Goal: Information Seeking & Learning: Learn about a topic

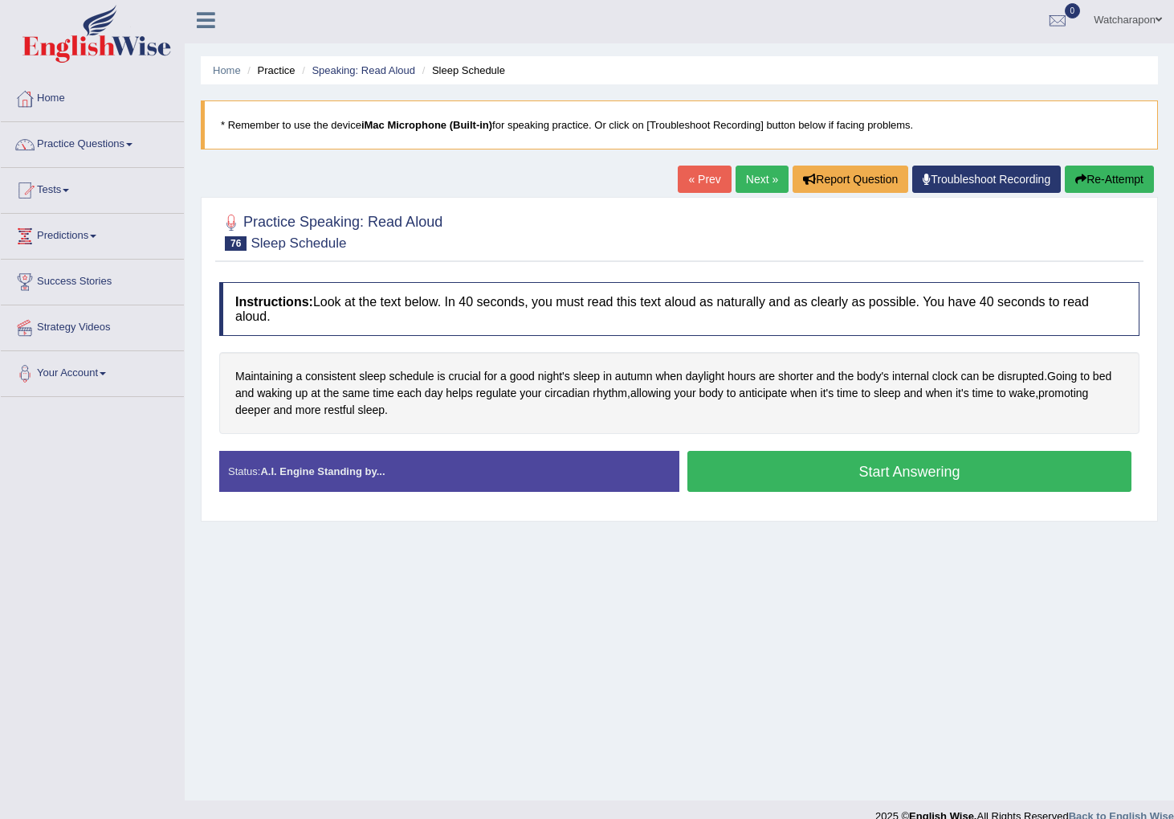
click at [851, 466] on button "Start Answering" at bounding box center [910, 471] width 444 height 41
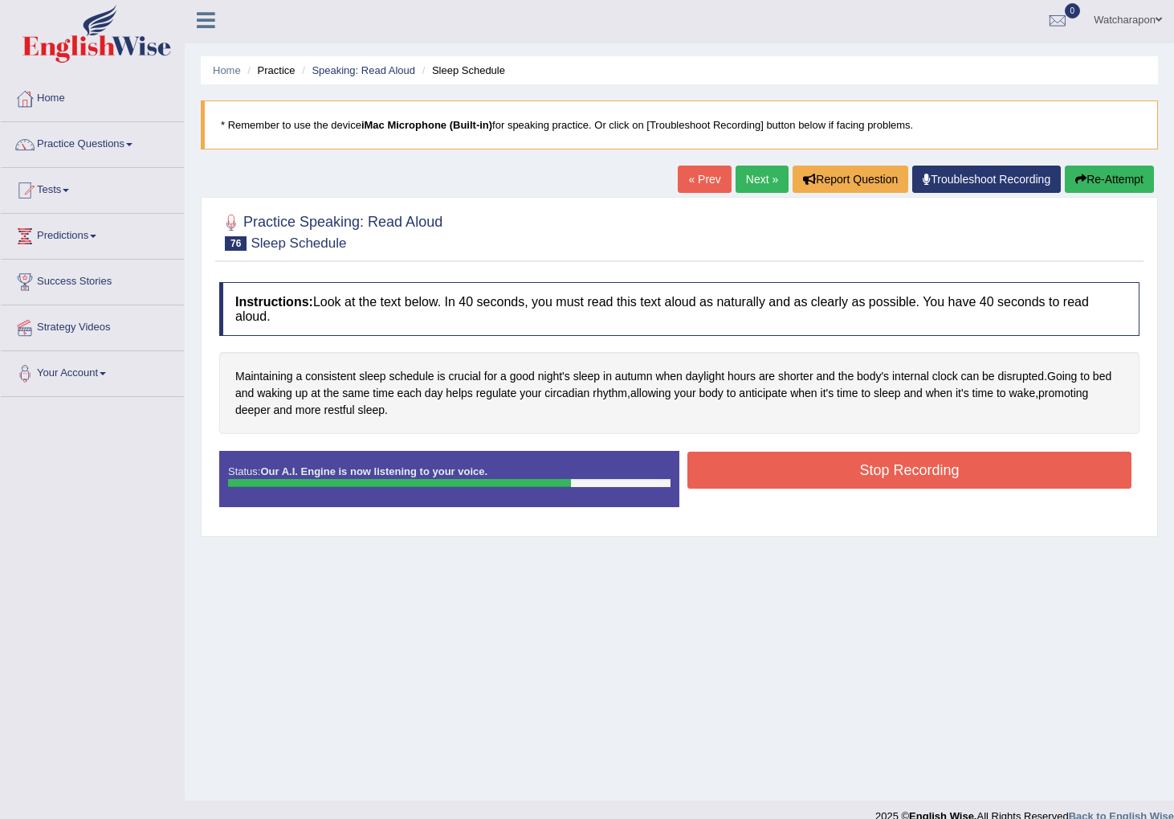
click at [851, 466] on button "Stop Recording" at bounding box center [910, 469] width 444 height 37
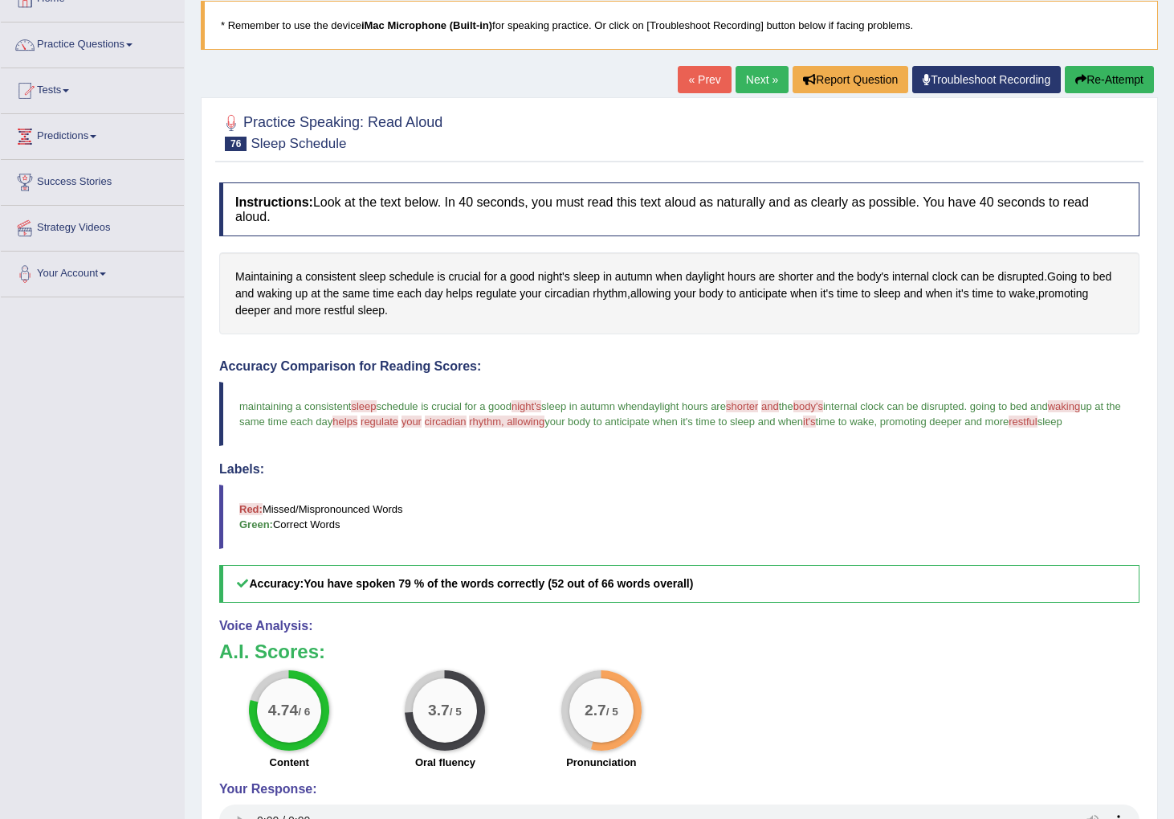
scroll to position [81, 0]
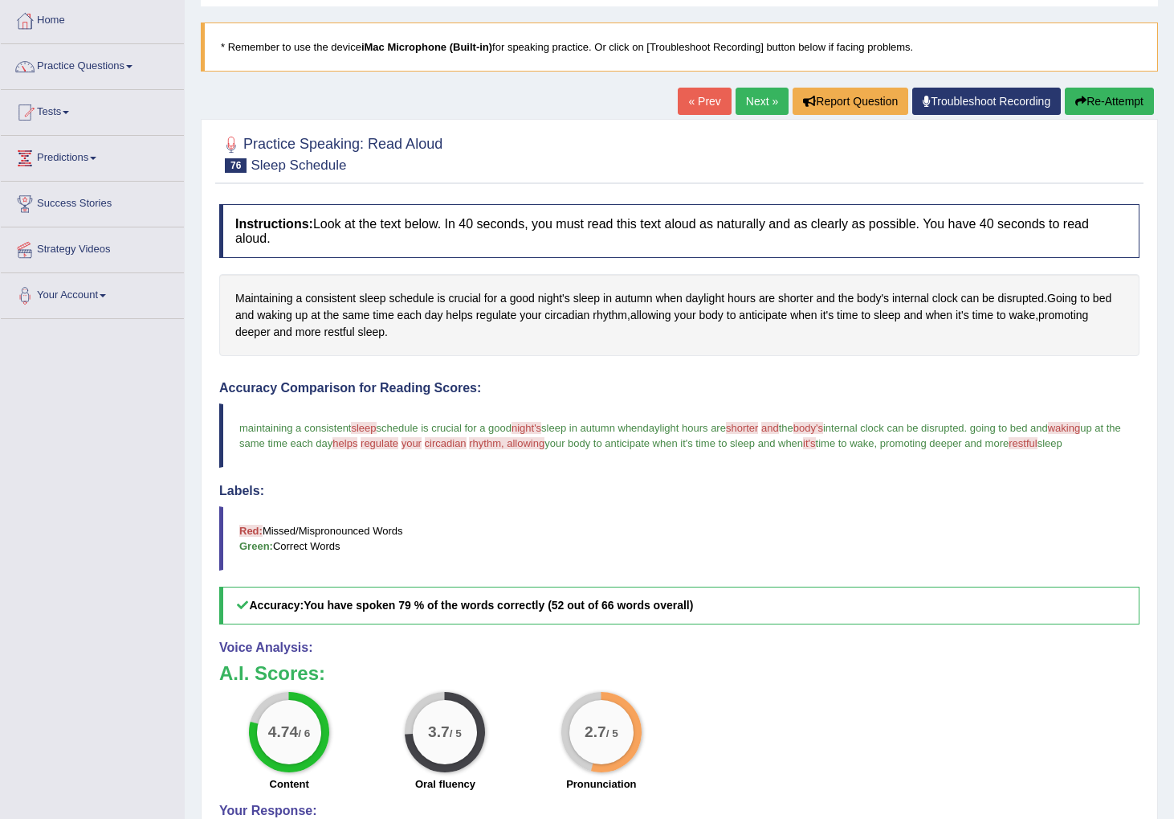
click at [747, 99] on link "Next »" at bounding box center [762, 101] width 53 height 27
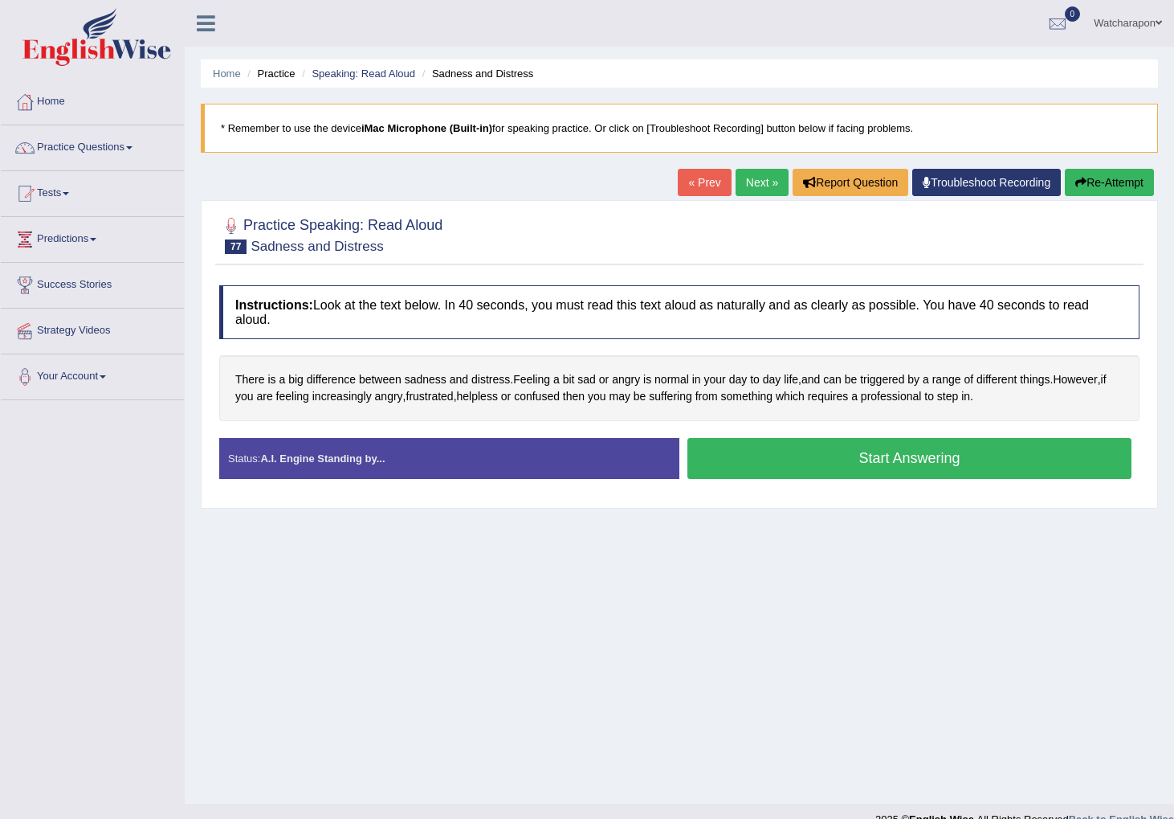
click at [714, 463] on button "Start Answering" at bounding box center [910, 458] width 444 height 41
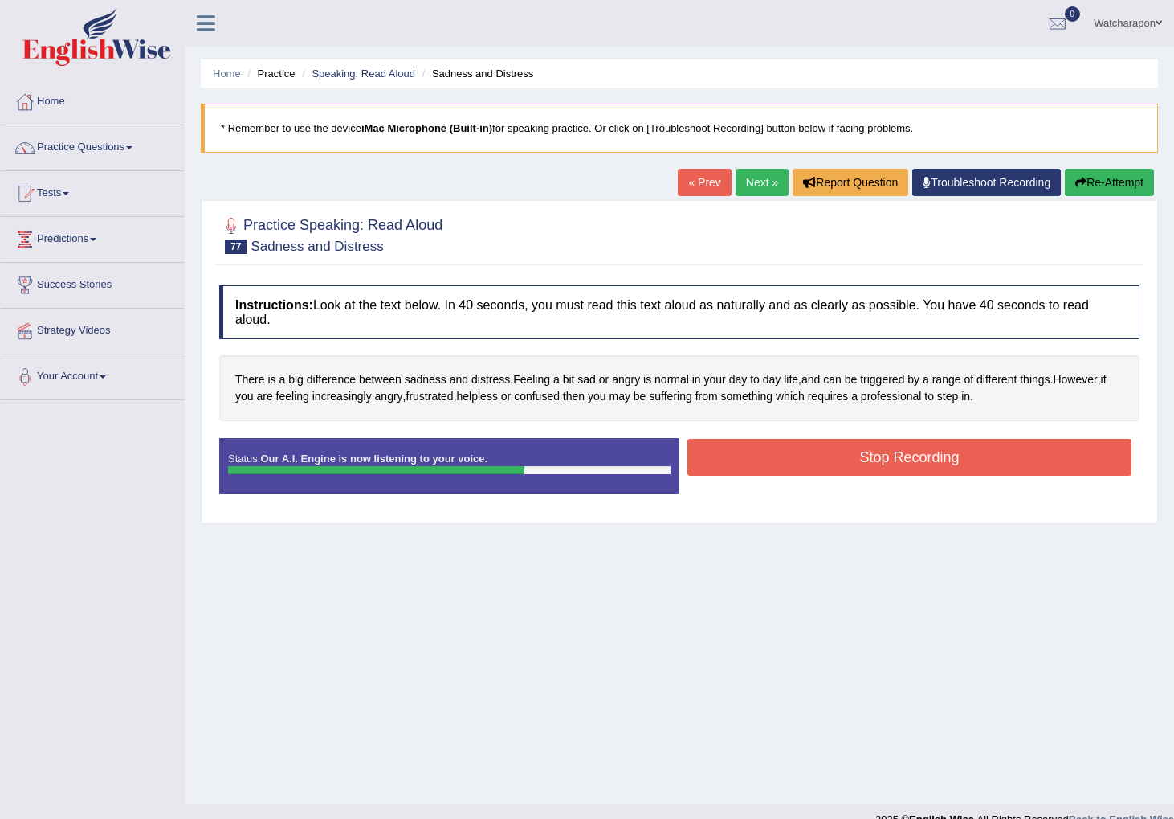
click at [963, 448] on button "Stop Recording" at bounding box center [910, 457] width 444 height 37
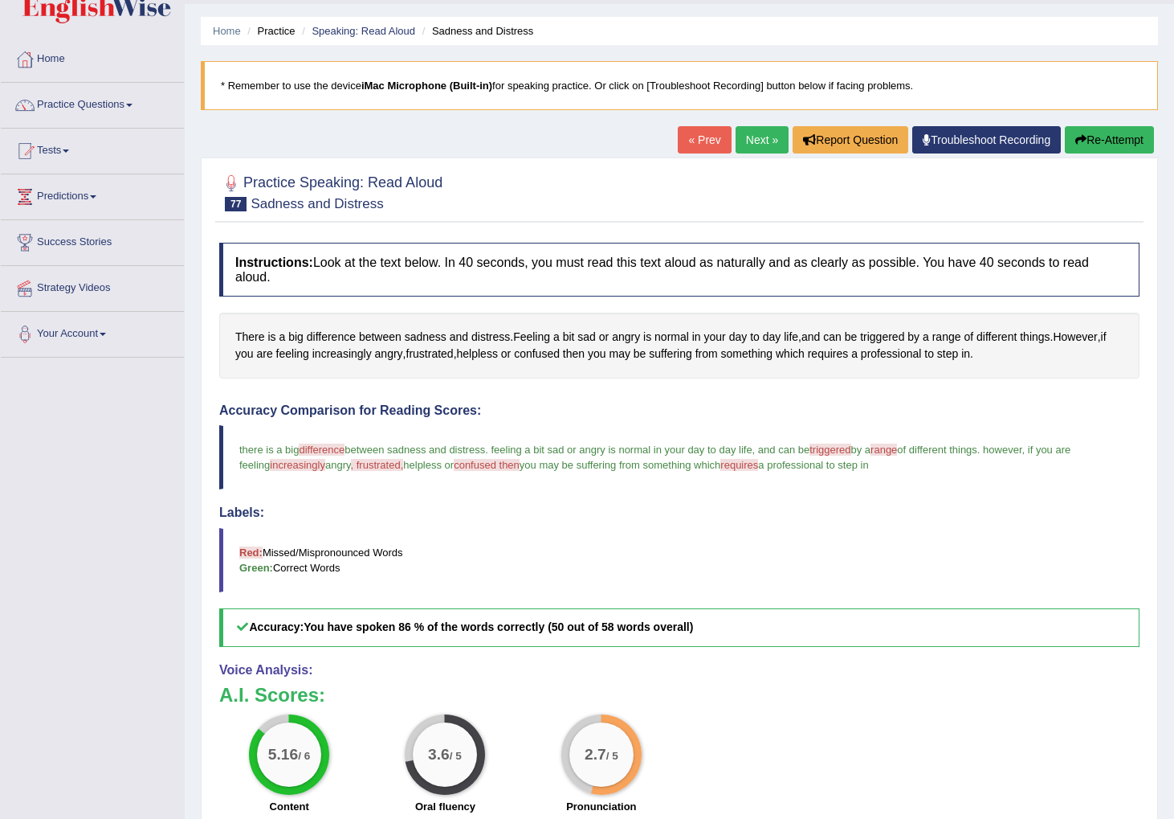
scroll to position [74, 0]
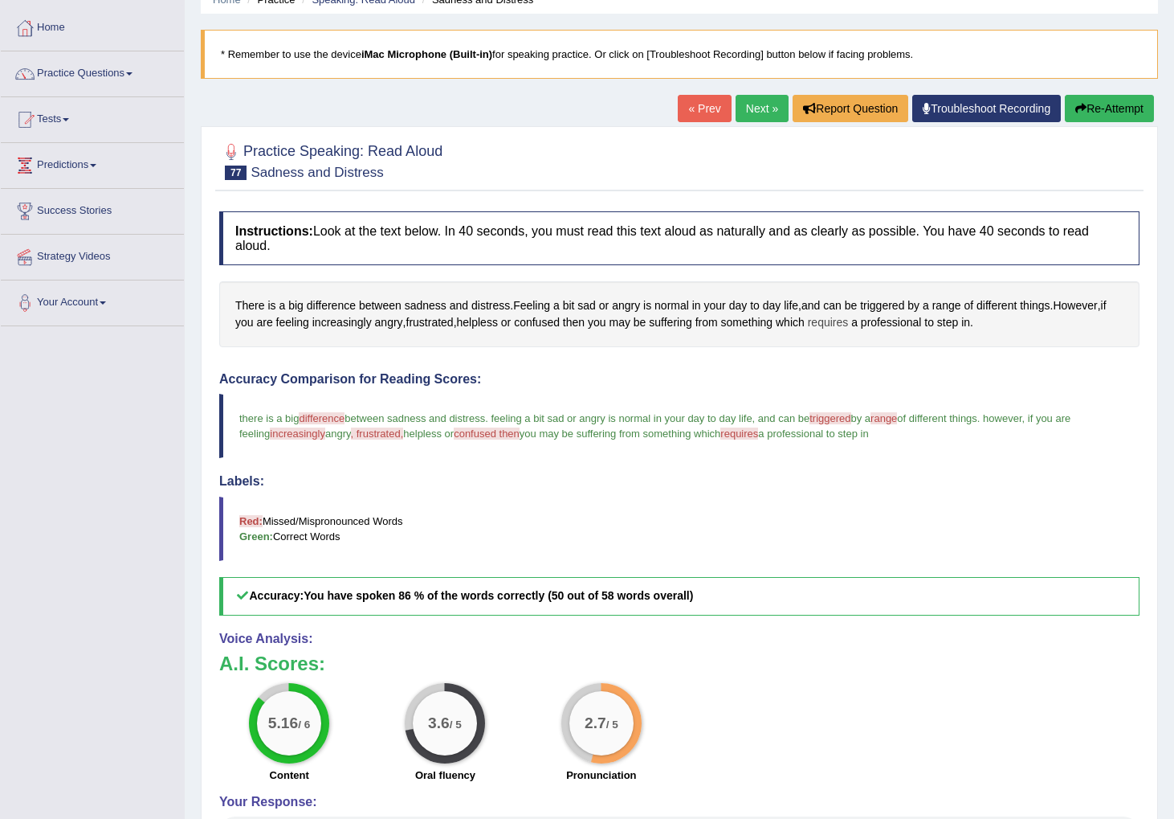
click at [834, 325] on span "requires" at bounding box center [828, 322] width 41 height 17
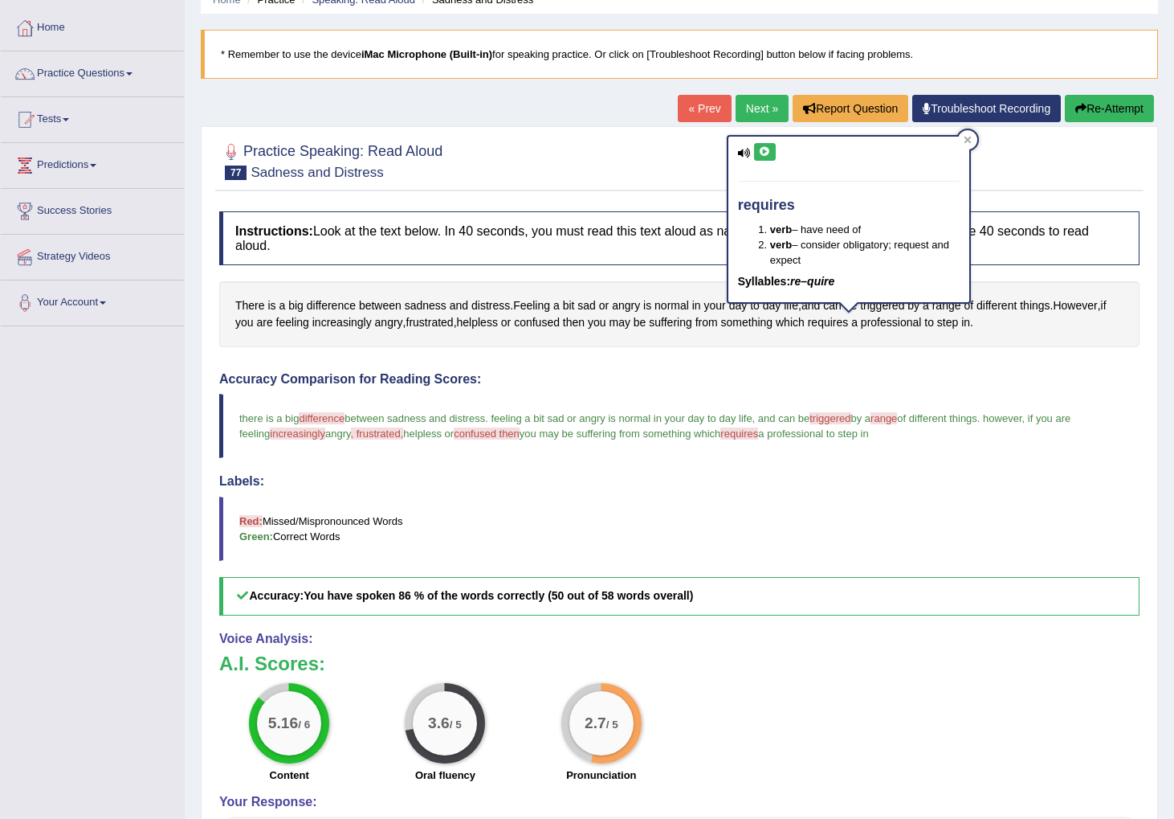
click at [759, 151] on icon at bounding box center [765, 152] width 12 height 10
click at [967, 352] on div "Instructions: Look at the text below. In 40 seconds, you must read this text al…" at bounding box center [679, 566] width 929 height 726
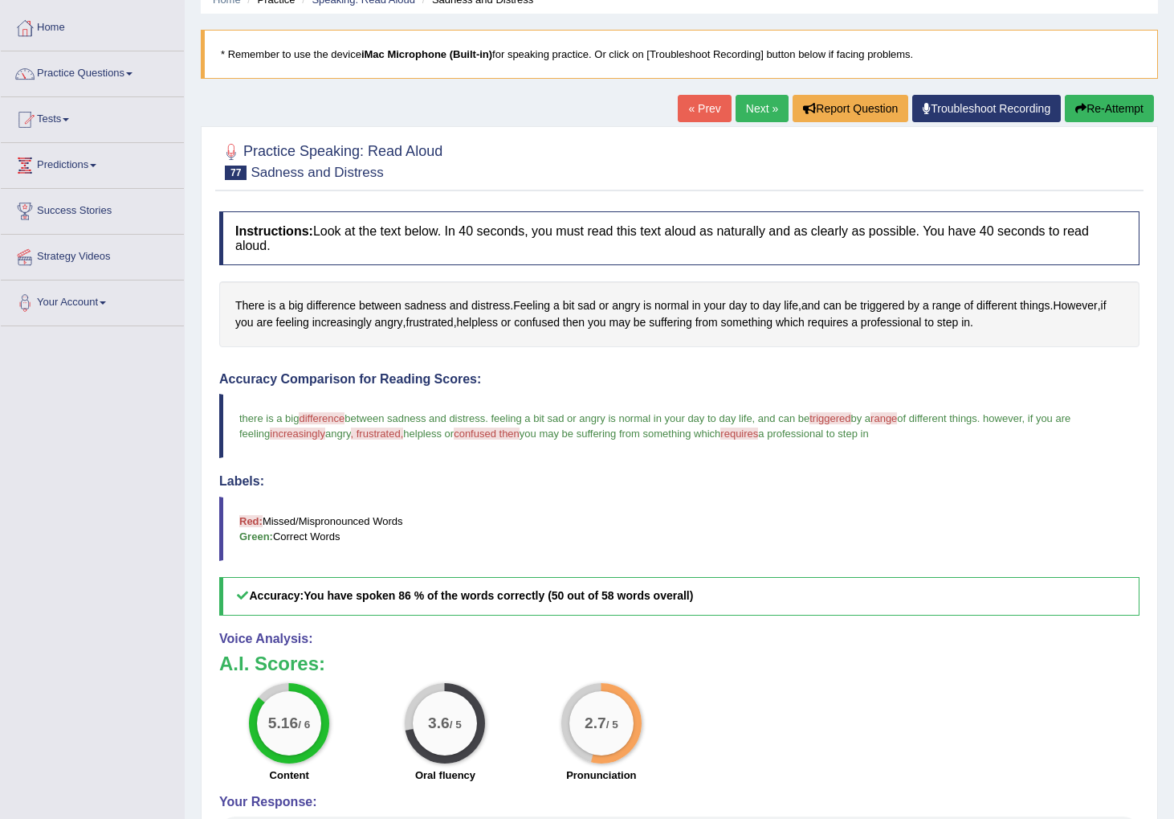
click at [762, 112] on link "Next »" at bounding box center [762, 108] width 53 height 27
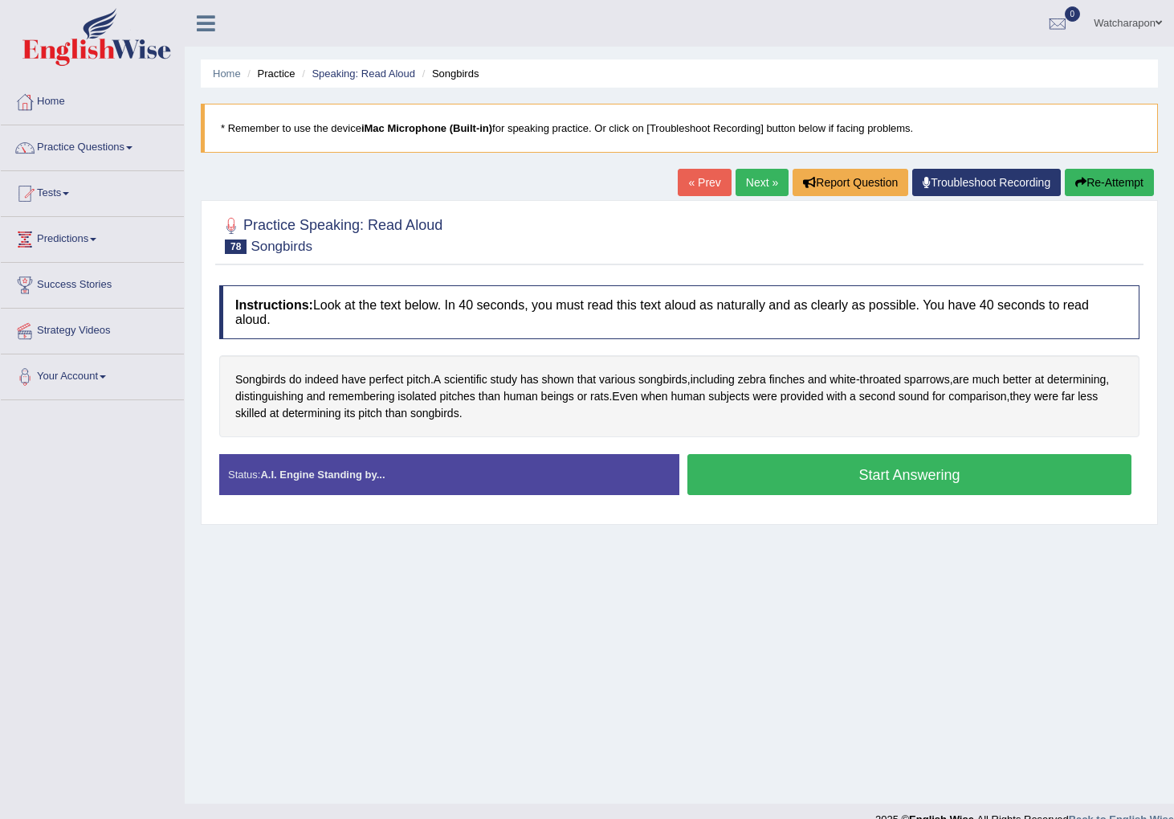
click at [725, 473] on button "Start Answering" at bounding box center [910, 474] width 444 height 41
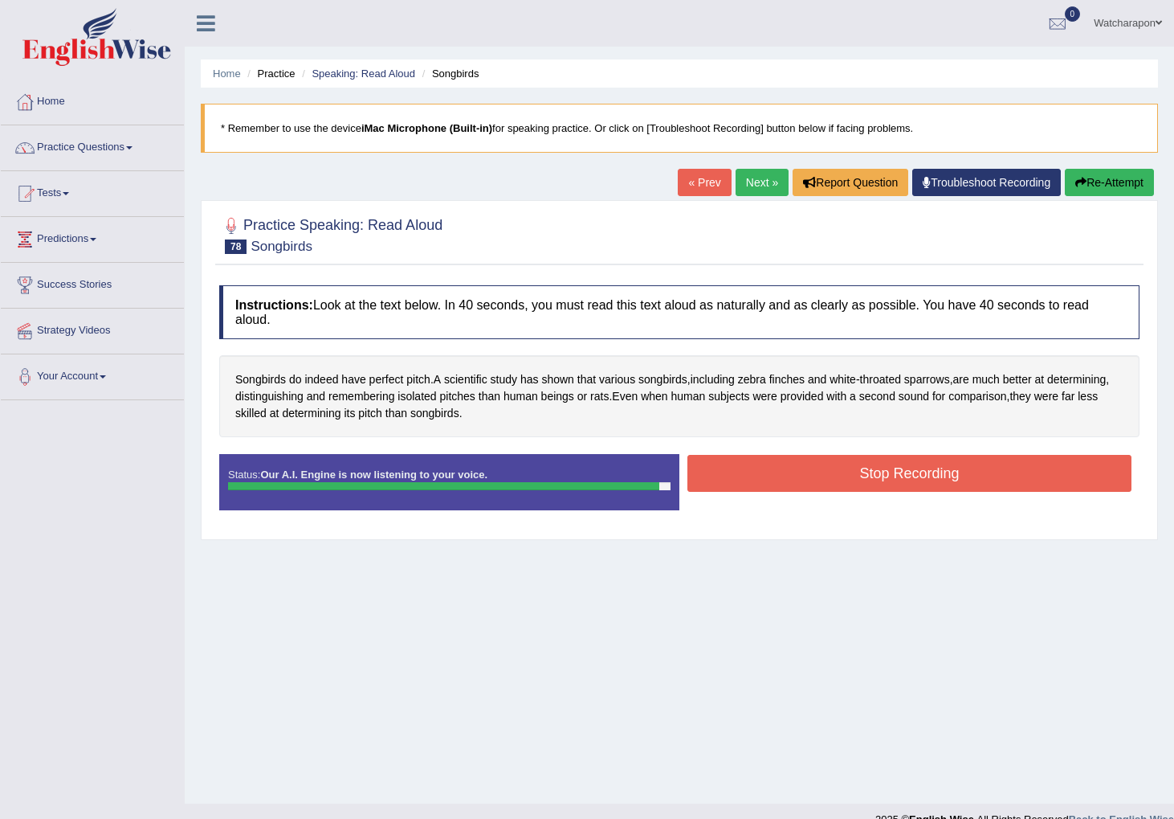
click at [704, 469] on button "Stop Recording" at bounding box center [910, 473] width 444 height 37
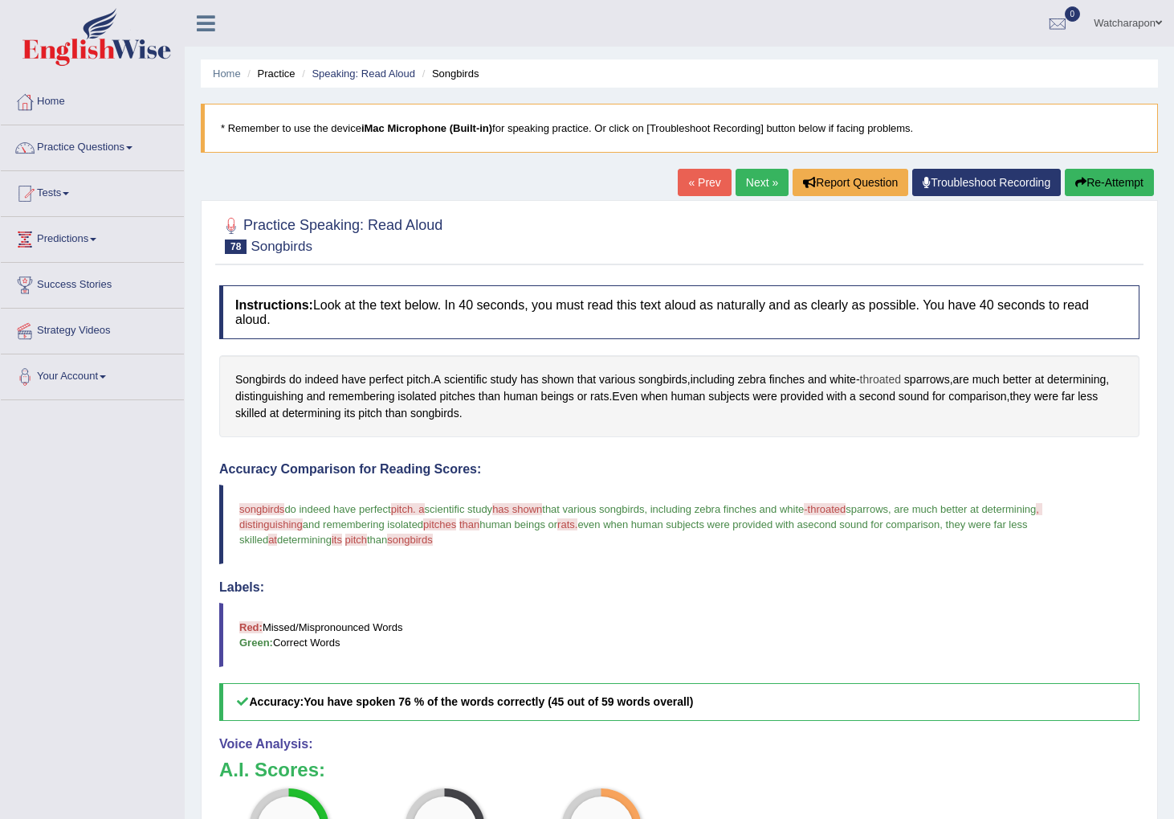
click at [893, 377] on span "throated" at bounding box center [880, 379] width 41 height 17
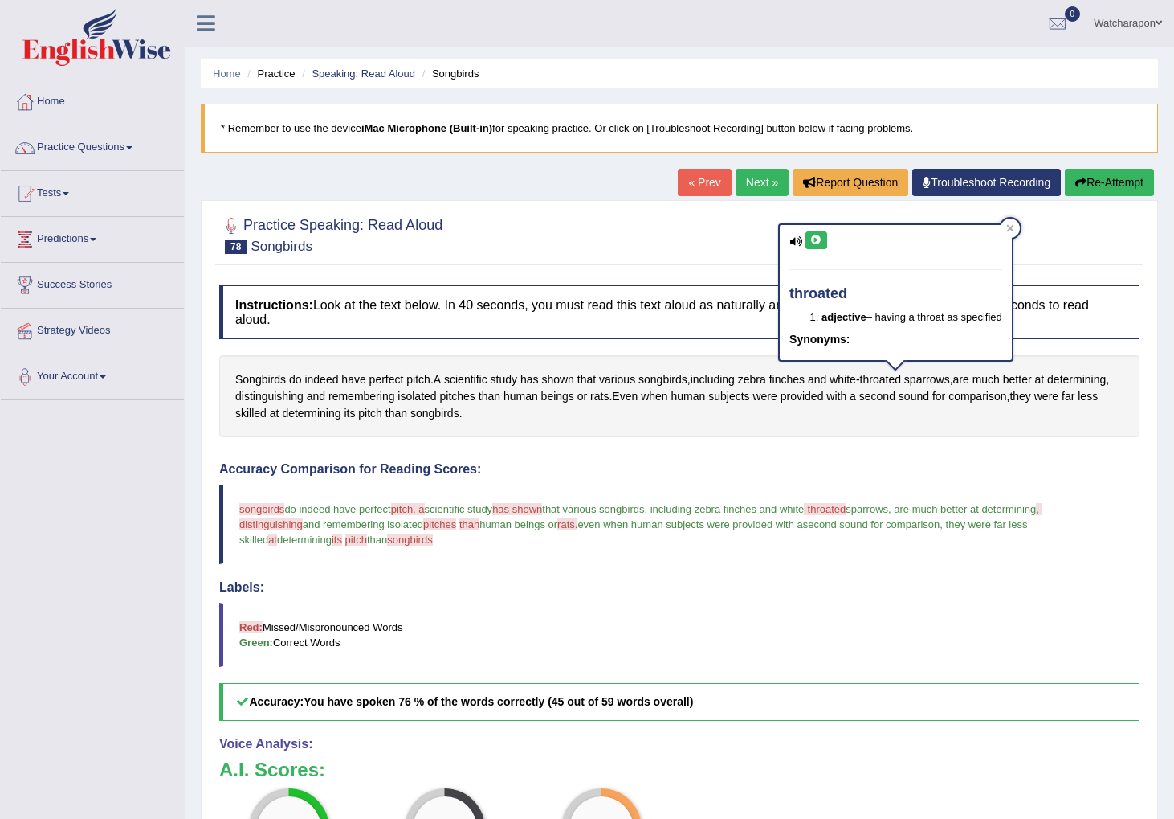
click at [815, 230] on div "throated adjective – having a throat as specified Synonyms:" at bounding box center [896, 292] width 232 height 135
click at [816, 236] on icon at bounding box center [817, 240] width 12 height 10
click at [260, 381] on span "Songbirds" at bounding box center [260, 379] width 51 height 17
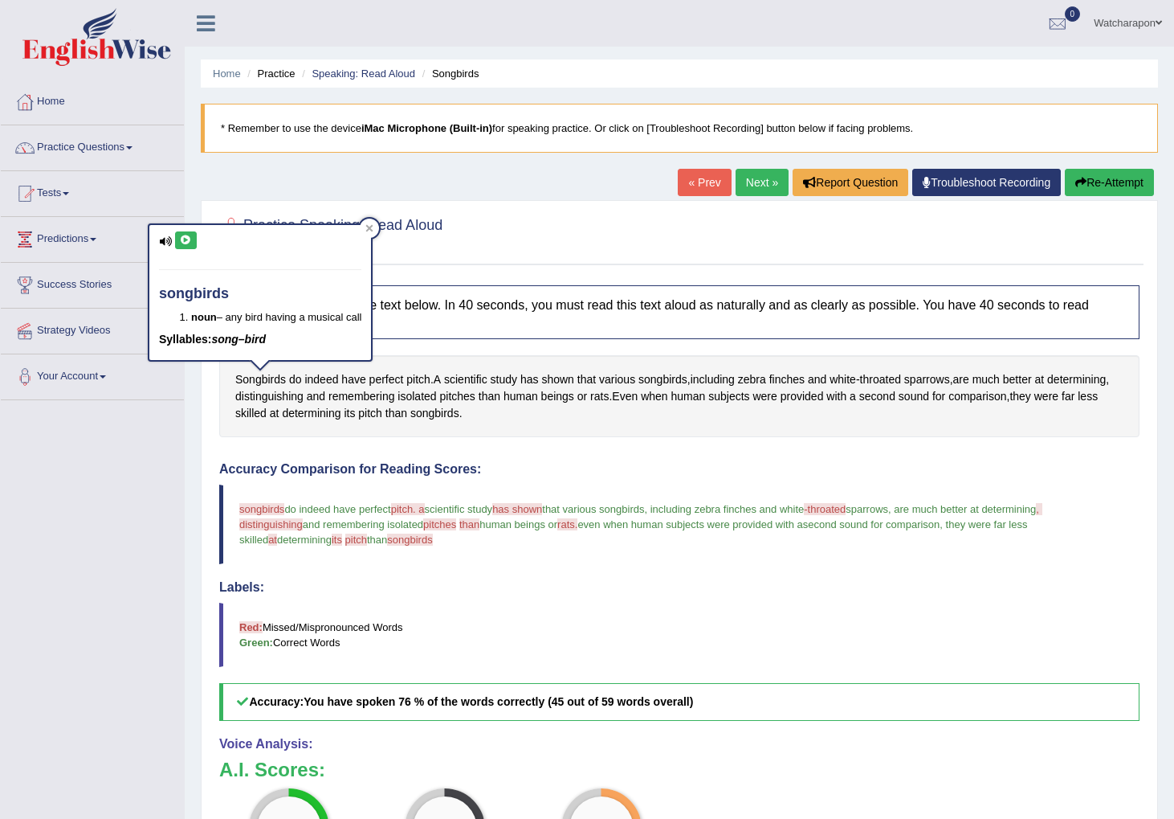
click at [186, 238] on icon at bounding box center [186, 240] width 12 height 10
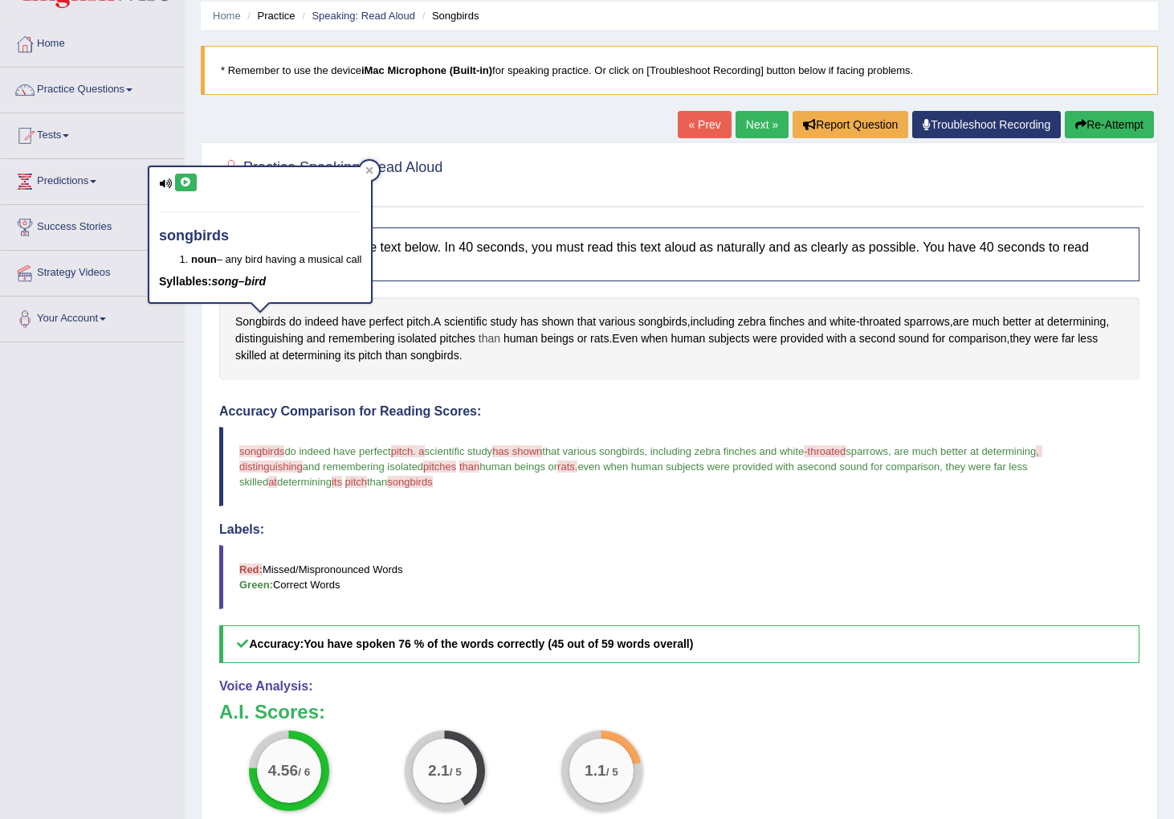
scroll to position [84, 0]
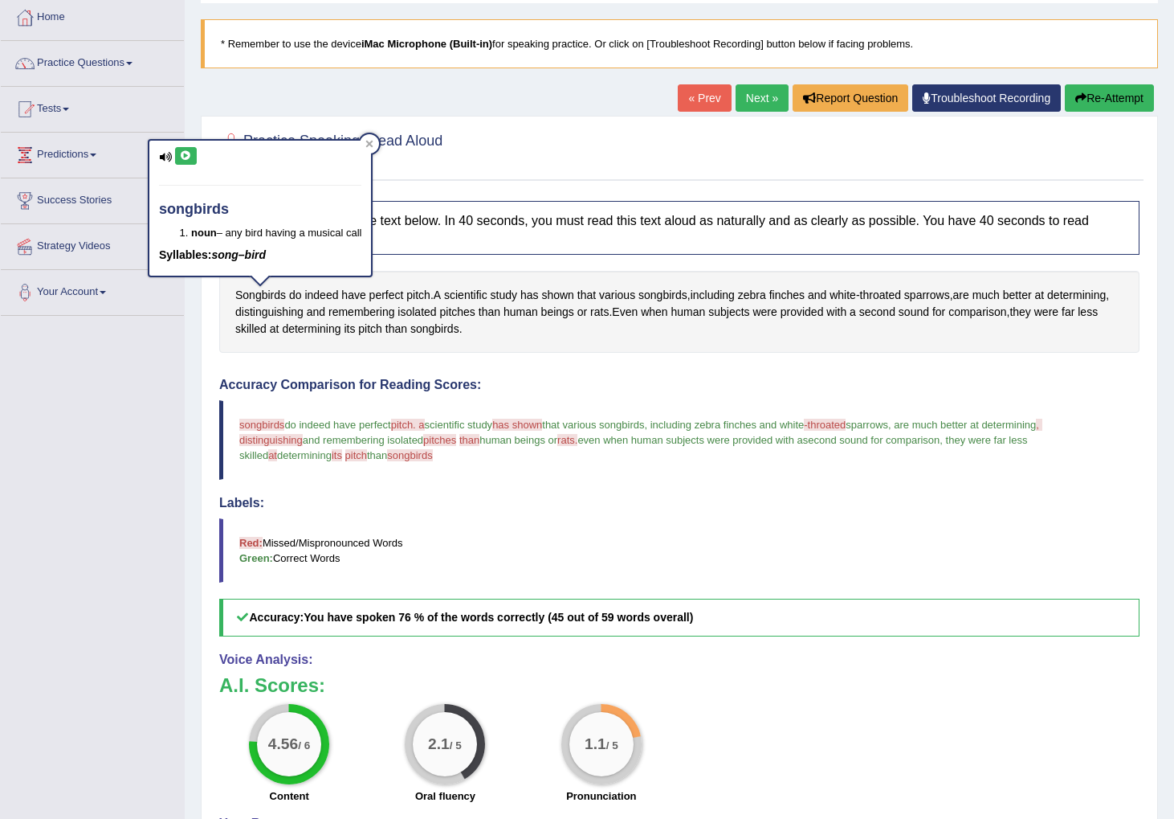
click at [748, 98] on link "Next »" at bounding box center [762, 97] width 53 height 27
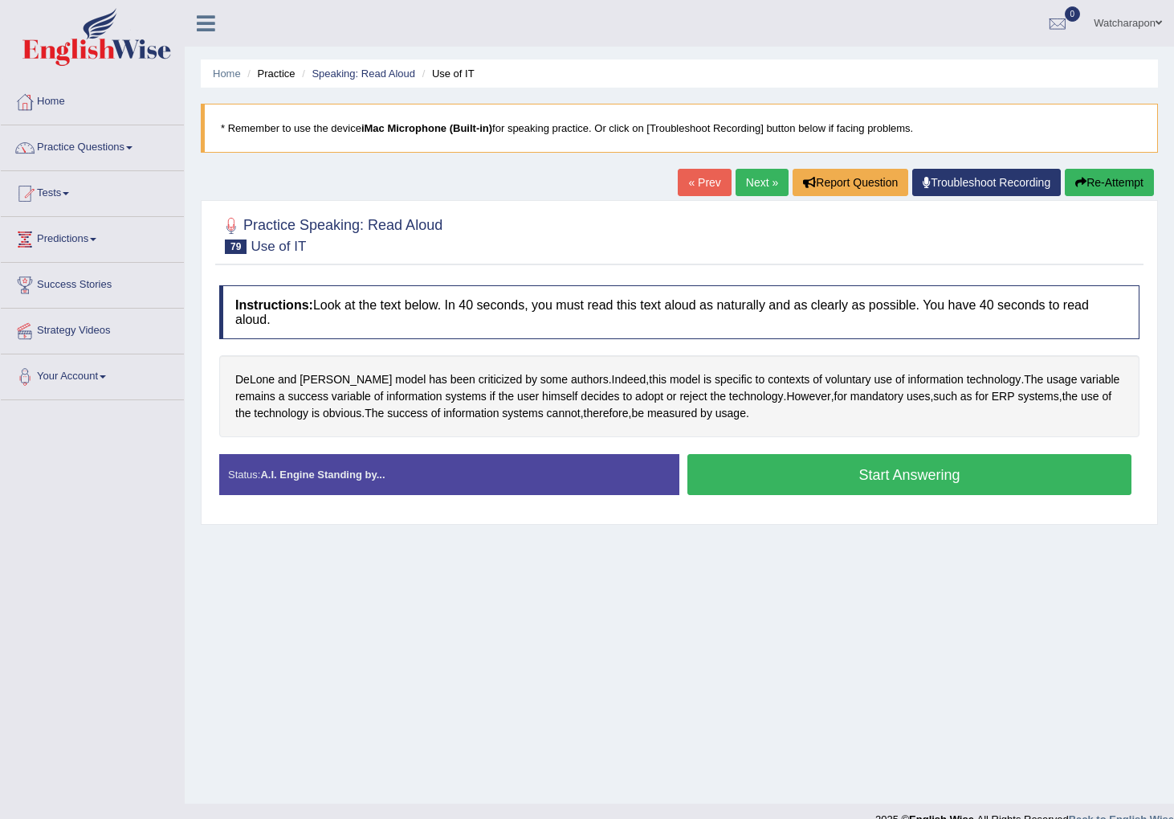
click at [756, 480] on button "Start Answering" at bounding box center [910, 474] width 444 height 41
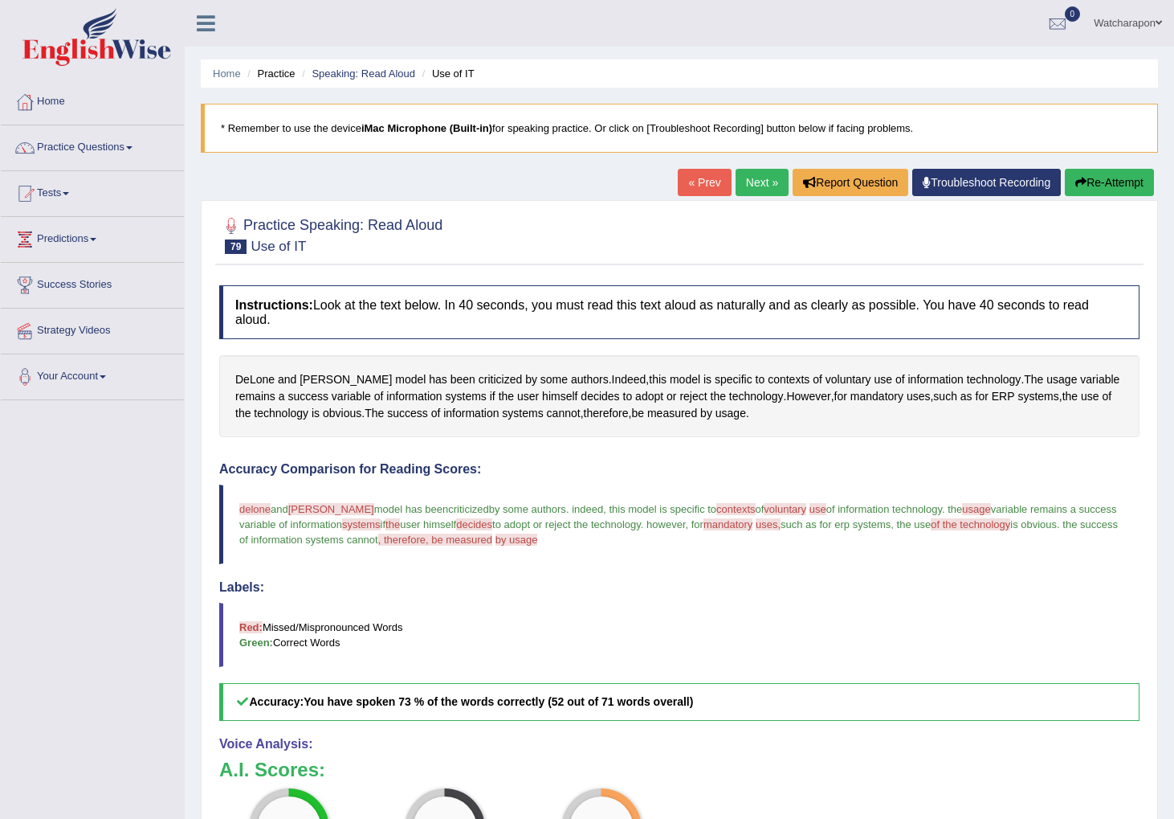
click at [746, 182] on link "Next »" at bounding box center [762, 182] width 53 height 27
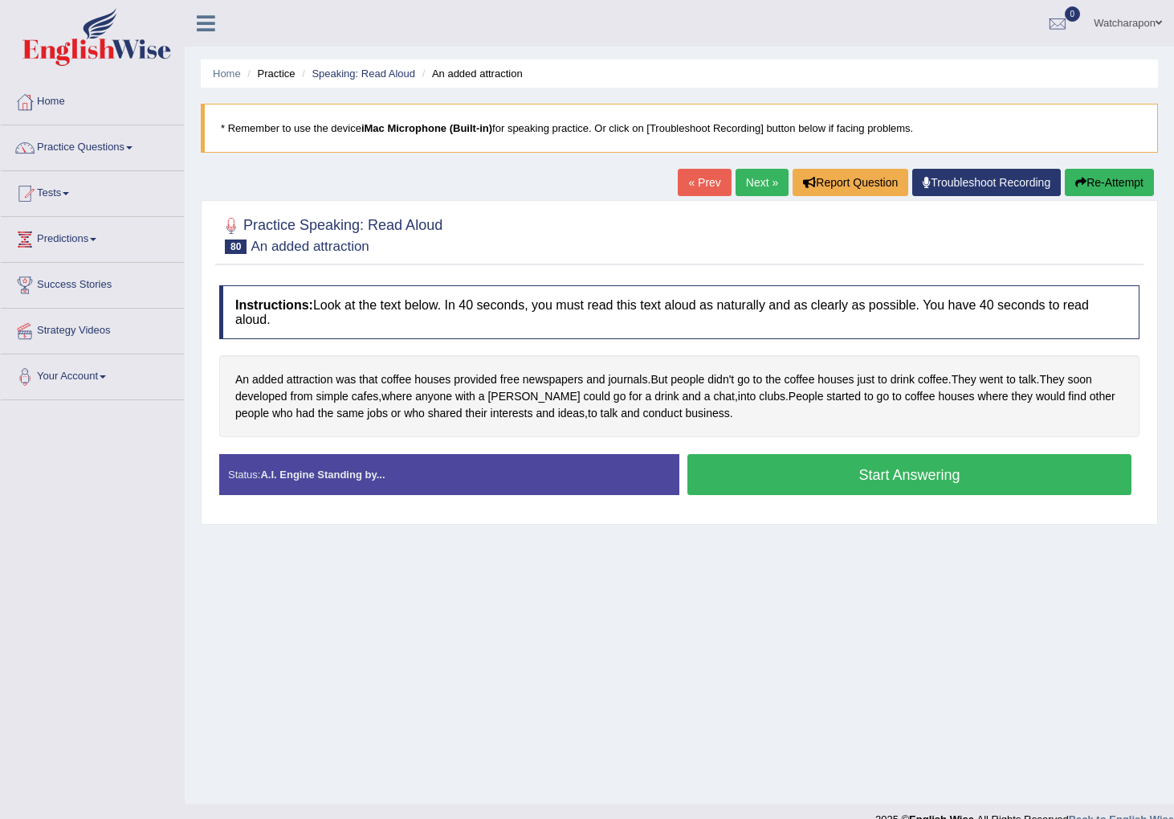
click at [742, 475] on button "Start Answering" at bounding box center [910, 474] width 444 height 41
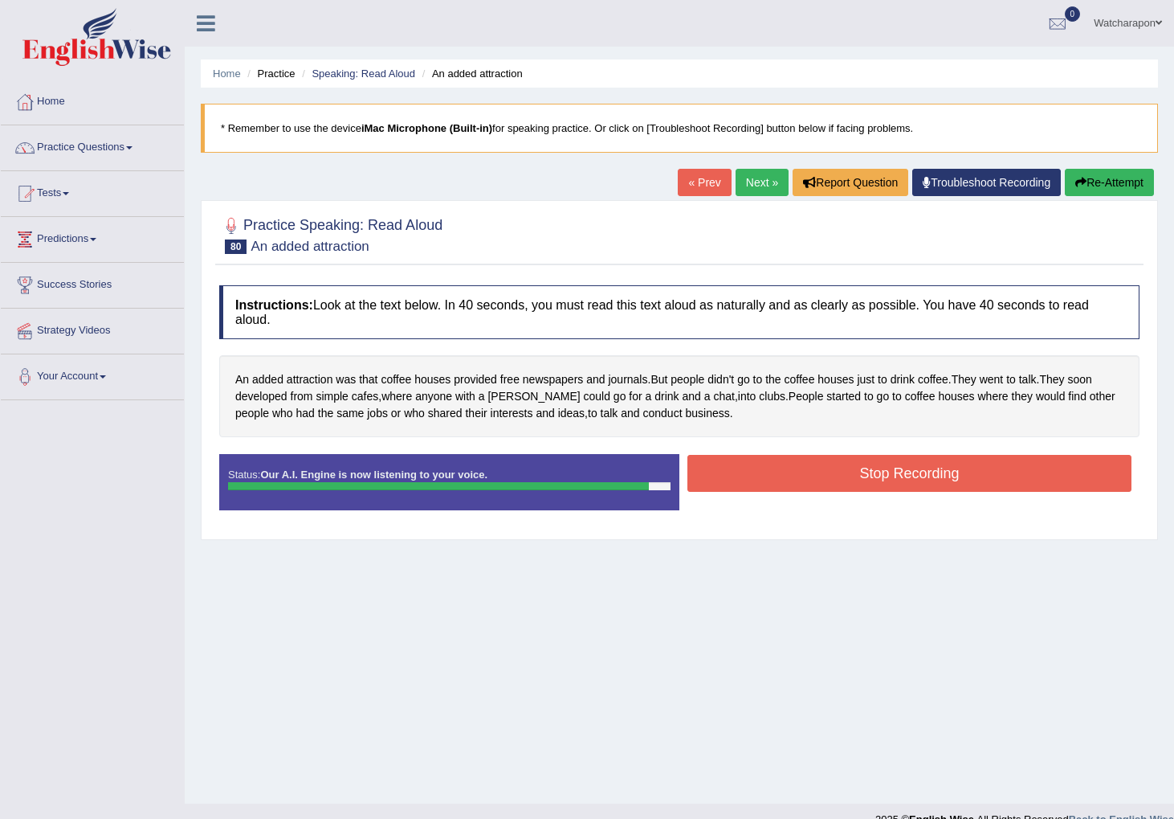
click at [761, 468] on button "Stop Recording" at bounding box center [910, 473] width 444 height 37
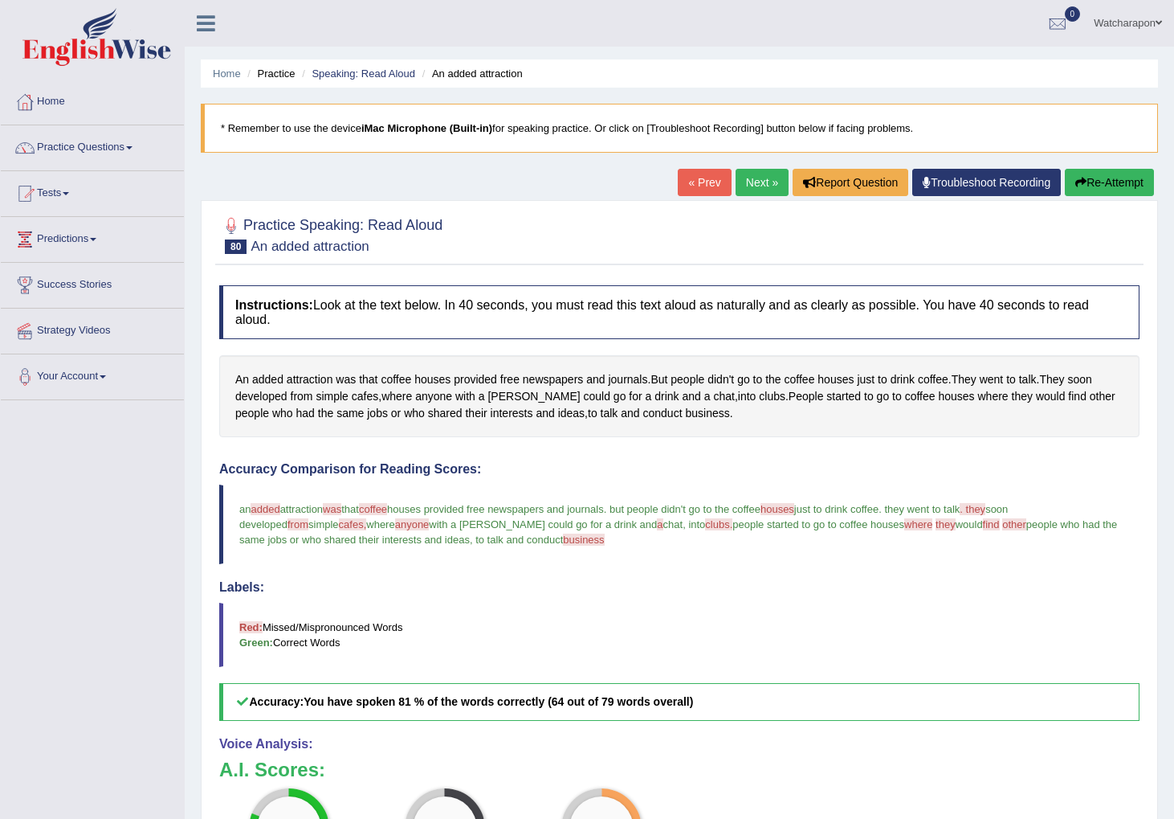
click at [1091, 185] on button "Re-Attempt" at bounding box center [1109, 182] width 89 height 27
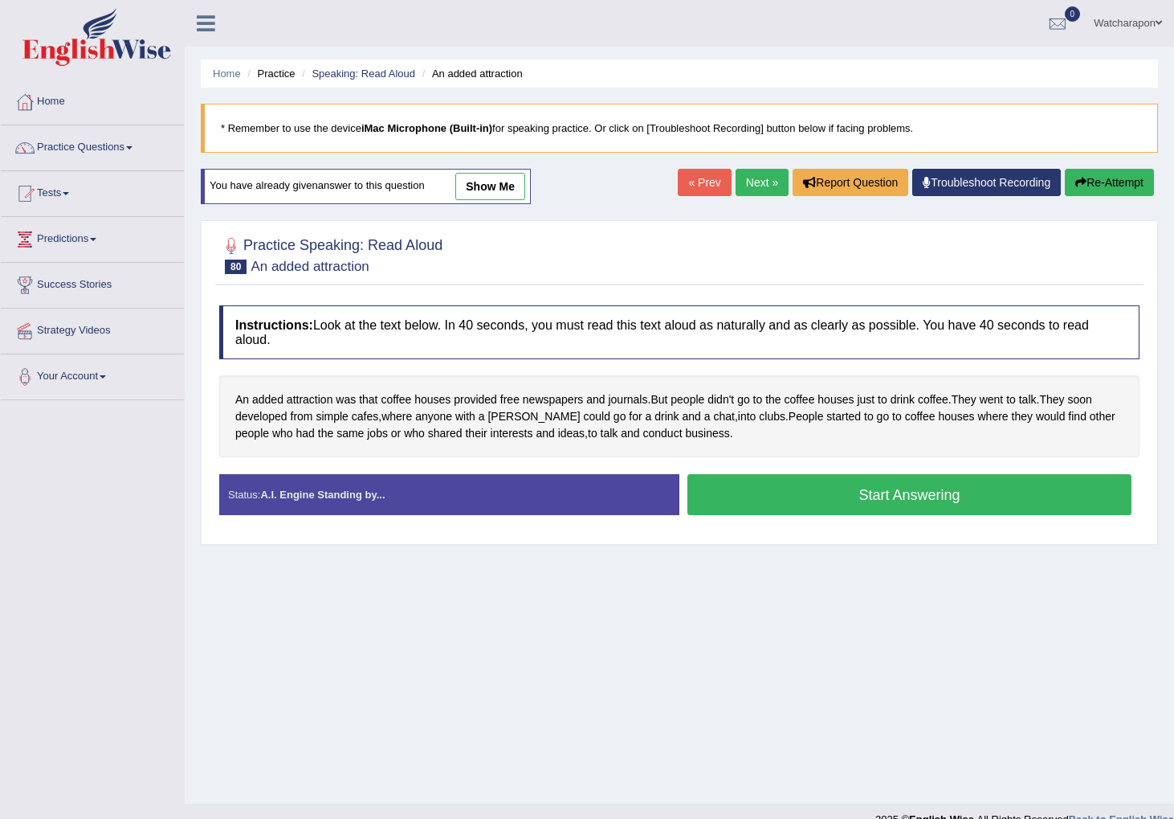
click at [795, 491] on button "Start Answering" at bounding box center [910, 494] width 444 height 41
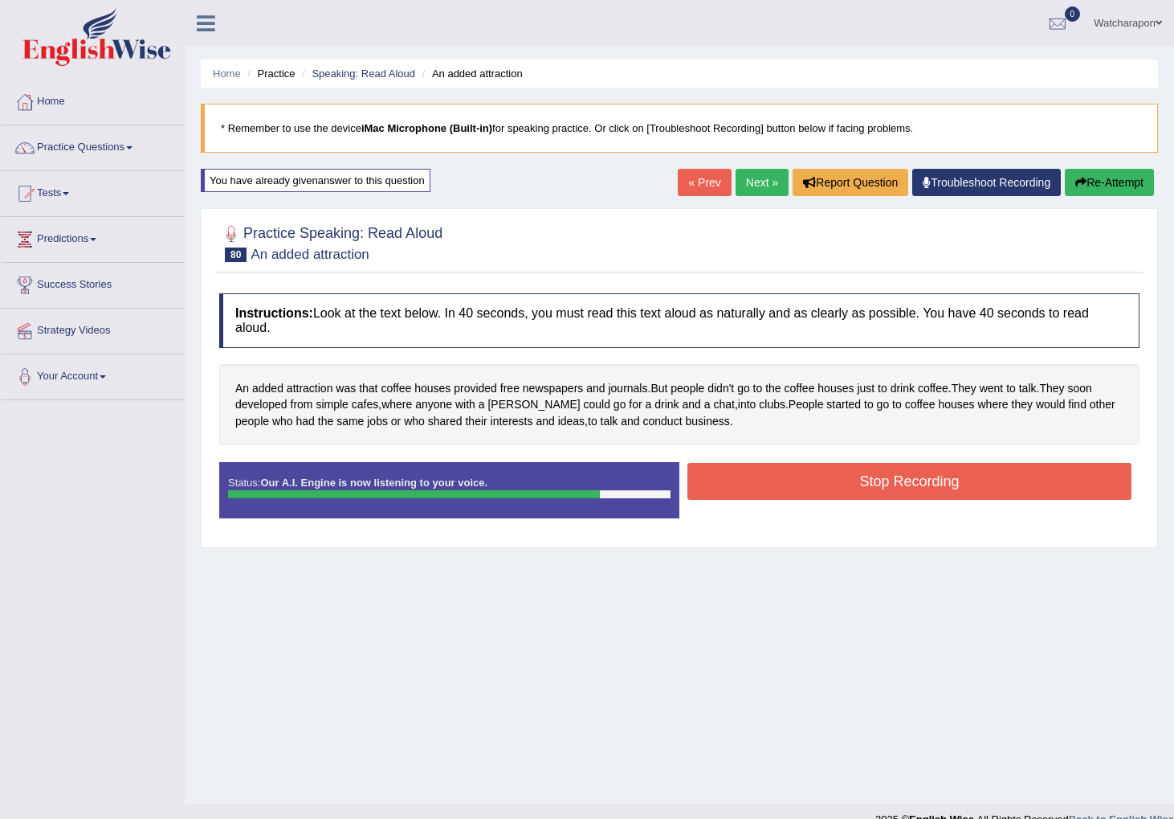
click at [761, 480] on button "Stop Recording" at bounding box center [910, 481] width 444 height 37
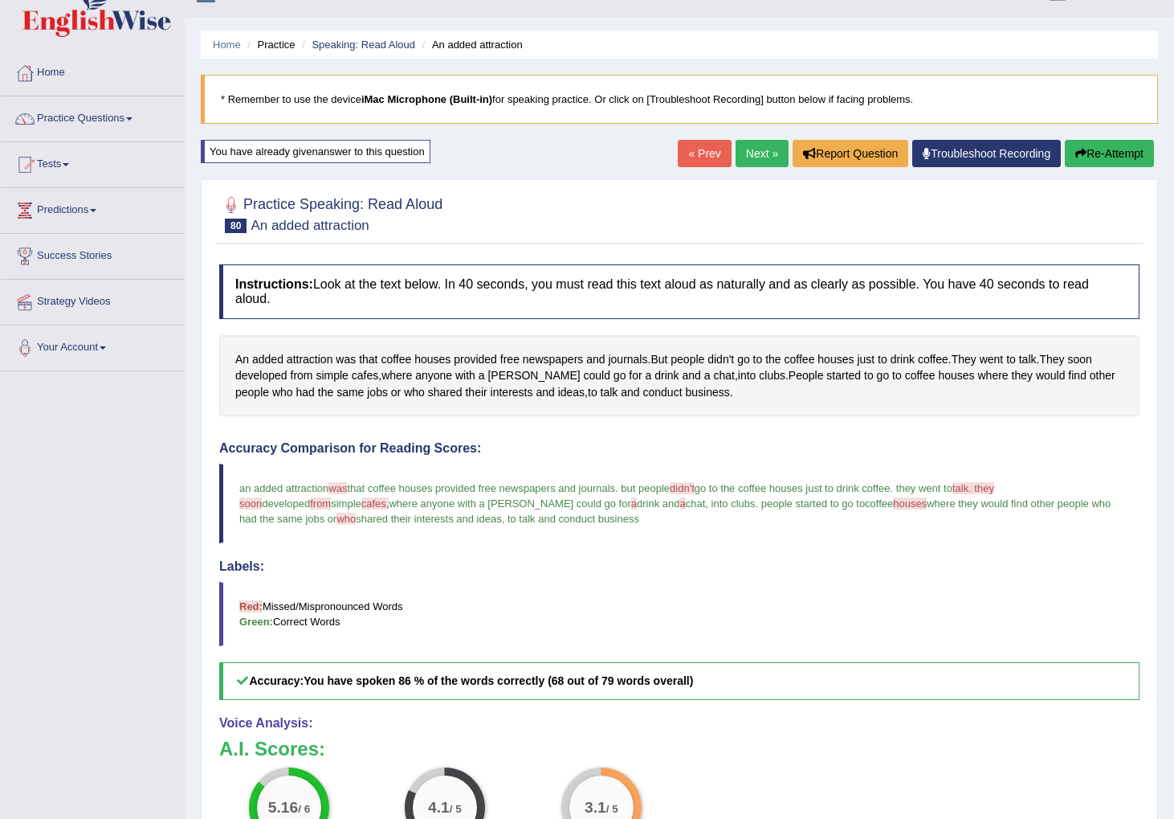
scroll to position [34, 0]
